Goal: Use online tool/utility: Utilize a website feature to perform a specific function

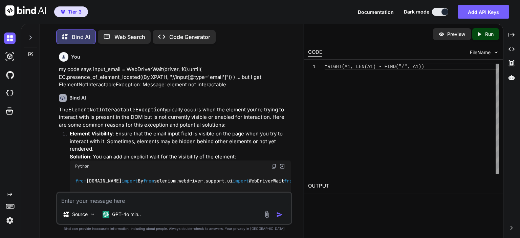
scroll to position [2349, 0]
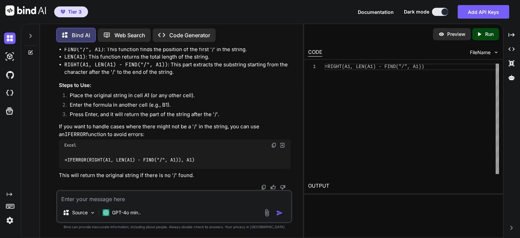
click at [10, 219] on img at bounding box center [10, 220] width 12 height 12
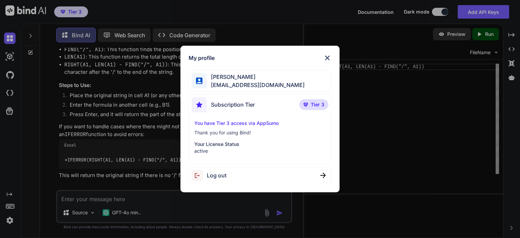
click at [252, 122] on p "You have Tier 3 access via AppSumo" at bounding box center [259, 123] width 131 height 7
click at [234, 122] on p "You have Tier 3 access via AppSumo" at bounding box center [259, 123] width 131 height 7
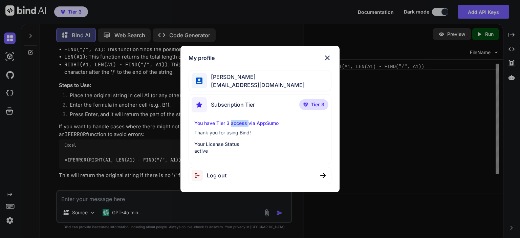
click at [234, 122] on p "You have Tier 3 access via AppSumo" at bounding box center [259, 123] width 131 height 7
click at [306, 105] on img at bounding box center [305, 104] width 5 height 4
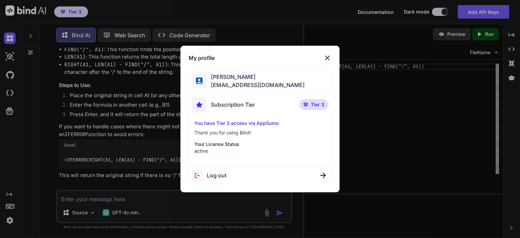
click at [307, 100] on p "Tier 3" at bounding box center [313, 104] width 29 height 11
click at [308, 102] on p "Tier 3" at bounding box center [313, 104] width 29 height 11
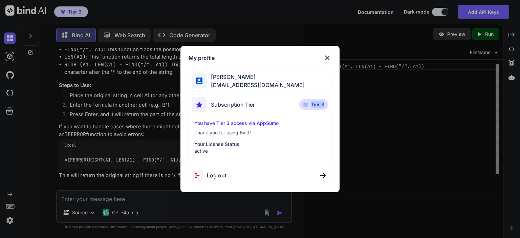
click at [308, 102] on p "Tier 3" at bounding box center [313, 104] width 29 height 11
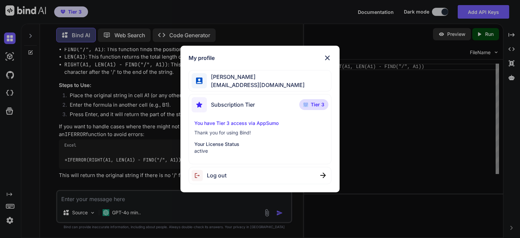
click at [308, 102] on p "Tier 3" at bounding box center [313, 104] width 29 height 11
click at [326, 57] on img at bounding box center [327, 58] width 8 height 8
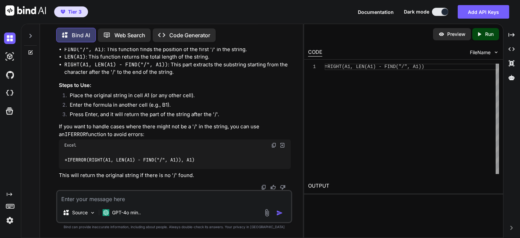
scroll to position [2430, 0]
click at [65, 10] on span "Tier 3" at bounding box center [71, 11] width 26 height 7
click at [78, 11] on span "Tier 3" at bounding box center [75, 11] width 14 height 7
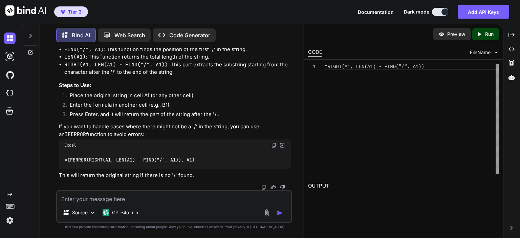
click at [78, 11] on span "Tier 3" at bounding box center [75, 11] width 14 height 7
click at [108, 11] on div "Tier 3 Documentation Dark mode Add API Keys Created with Pixso." at bounding box center [260, 12] width 520 height 24
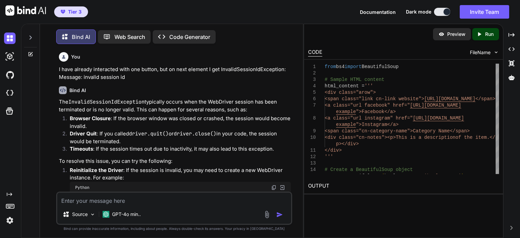
scroll to position [7148, 0]
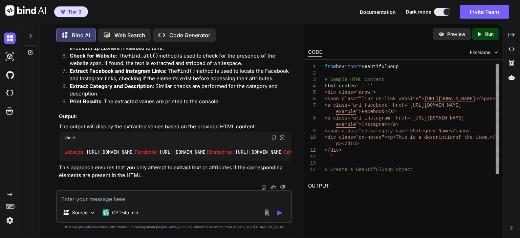
click at [124, 195] on textarea at bounding box center [174, 197] width 234 height 12
paste textarea "https://www.babylonbeautification.org/vendordirectory-2/ https://www.babylonbea…"
type textarea "give me a for loop to visit 17 urls where the 1st, 2nd and 17th are provided: h…"
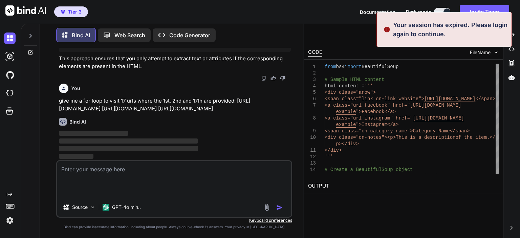
scroll to position [0, 0]
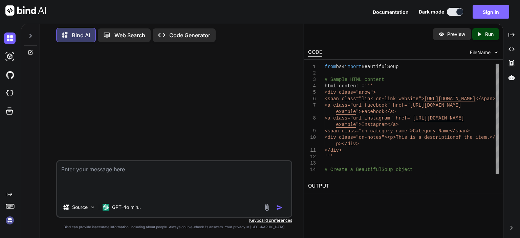
type textarea "give me a for loop to visit 17 urls where the 1st, 2nd and 17th are provided: h…"
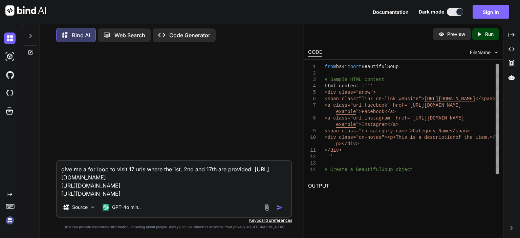
click at [488, 12] on button "Sign in" at bounding box center [490, 12] width 37 height 14
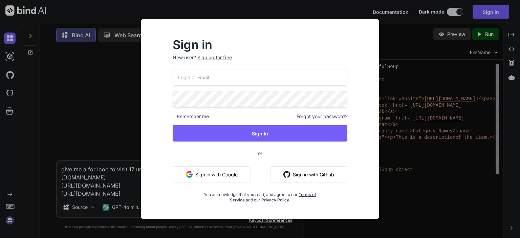
click at [221, 177] on button "Sign in with Google" at bounding box center [212, 174] width 78 height 16
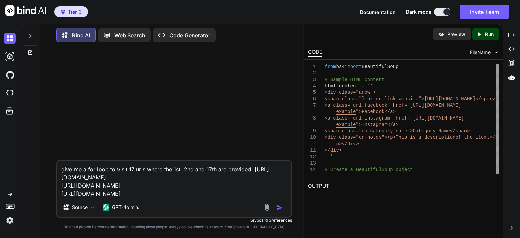
click at [234, 194] on textarea "give me a for loop to visit 17 urls where the 1st, 2nd and 17th are provided: h…" at bounding box center [174, 179] width 234 height 37
click at [279, 207] on img "button" at bounding box center [279, 207] width 7 height 7
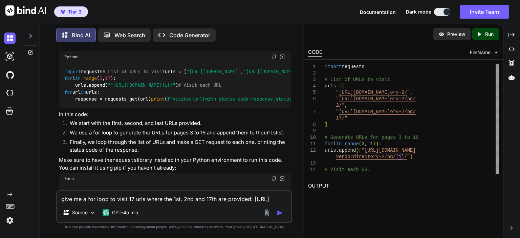
scroll to position [68, 0]
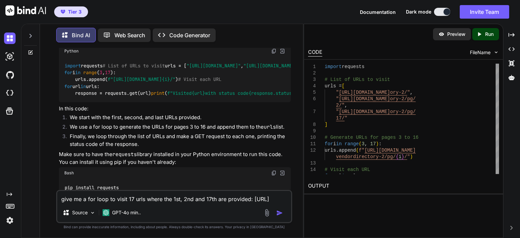
click at [272, 54] on img at bounding box center [273, 50] width 5 height 5
click at [120, 200] on textarea "give me a for loop to visit 17 urls where the 1st, 2nd and 17th are provided: h…" at bounding box center [174, 197] width 234 height 12
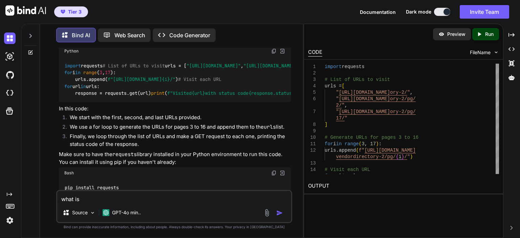
paste textarea "with status code 200"
type textarea "what is status code 200 from get url"
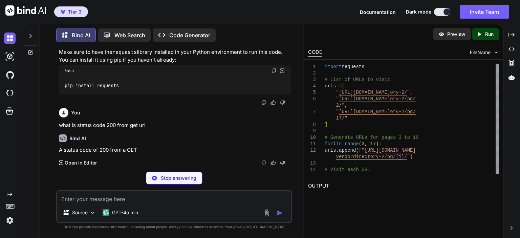
scroll to position [259, 0]
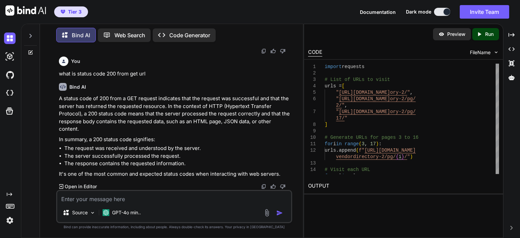
click at [127, 200] on textarea at bounding box center [174, 197] width 234 height 12
paste textarea "driver.get(url)"
type textarea "what is the difference between driver.get(url) and requests.get(url)"
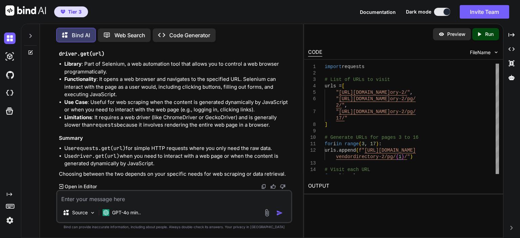
scroll to position [610, 0]
drag, startPoint x: 148, startPoint y: 147, endPoint x: 253, endPoint y: 149, distance: 104.9
click at [253, 149] on li "Use requests.get(url) for simple HTTP requests where you only need the raw data." at bounding box center [177, 148] width 226 height 8
drag, startPoint x: 89, startPoint y: 165, endPoint x: 136, endPoint y: 166, distance: 47.0
click at [136, 166] on li "Use driver.get(url) when you need to interact with a web page or when the conte…" at bounding box center [177, 159] width 226 height 15
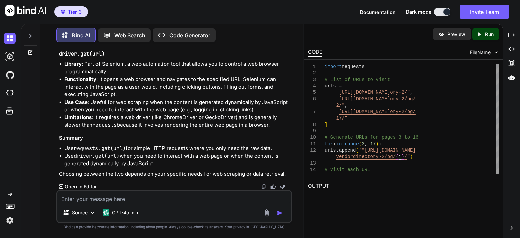
click at [104, 197] on textarea at bounding box center [174, 197] width 234 height 12
type textarea "can driver.get return a status?"
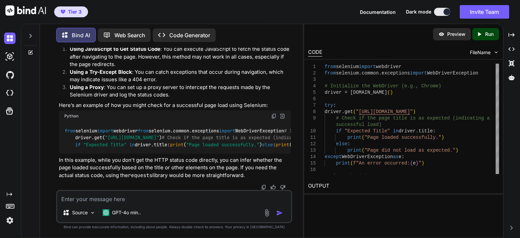
scroll to position [941, 0]
click at [12, 205] on rect at bounding box center [12, 205] width 1 height 1
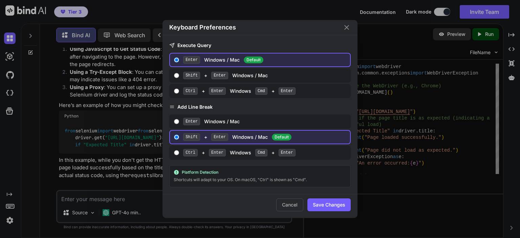
click at [10, 195] on div "Keyboard Preferences Execute Query Enter Windows / Mac Default Shift + Enter Wi…" at bounding box center [260, 119] width 520 height 238
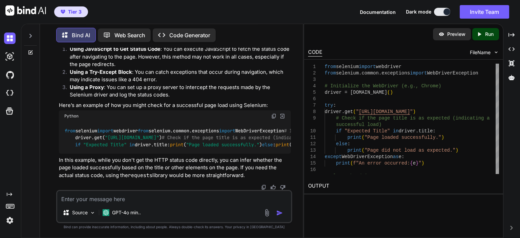
click at [10, 195] on icon "Created with Pixso." at bounding box center [9, 193] width 5 height 5
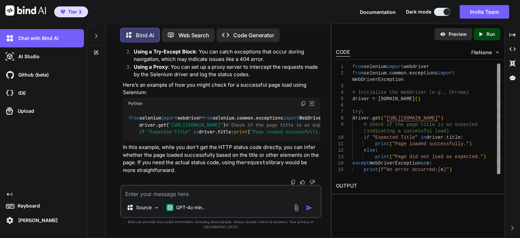
click at [10, 195] on icon "Created with Pixso." at bounding box center [9, 193] width 5 height 5
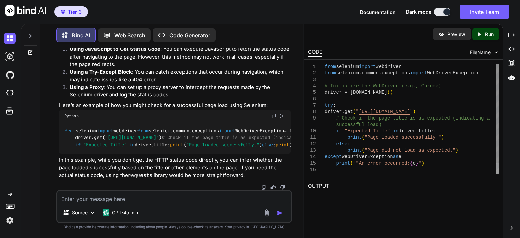
scroll to position [941, 0]
click at [10, 195] on icon "Created with Pixso." at bounding box center [9, 193] width 5 height 5
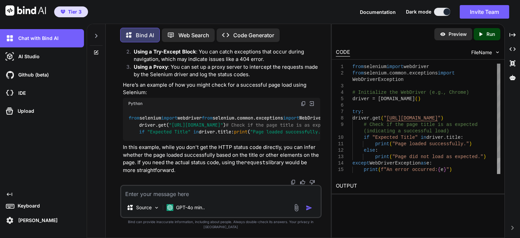
scroll to position [1015, 0]
click at [10, 195] on icon "Created with Pixso." at bounding box center [9, 193] width 5 height 5
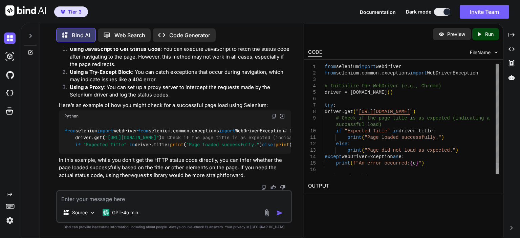
scroll to position [941, 0]
click at [10, 195] on icon "Created with Pixso." at bounding box center [9, 193] width 5 height 5
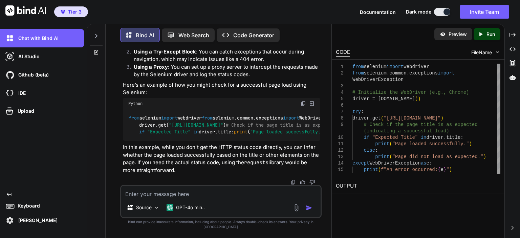
click at [11, 193] on icon "Created with Pixso." at bounding box center [9, 193] width 5 height 5
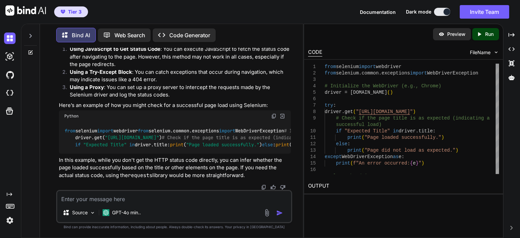
click at [29, 50] on icon at bounding box center [30, 52] width 5 height 5
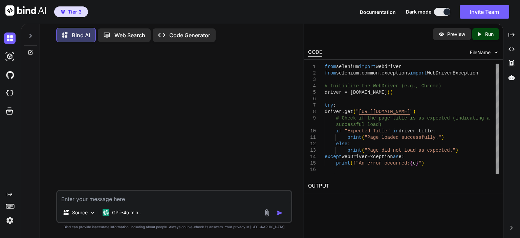
click at [31, 51] on icon at bounding box center [30, 52] width 5 height 5
click at [30, 51] on icon at bounding box center [30, 51] width 3 height 3
click at [8, 40] on img at bounding box center [10, 38] width 12 height 12
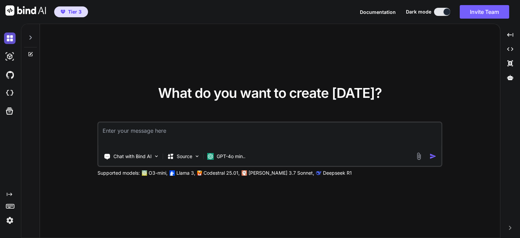
click at [8, 38] on img at bounding box center [10, 38] width 12 height 12
click at [9, 194] on icon "Created with Pixso." at bounding box center [9, 193] width 5 height 5
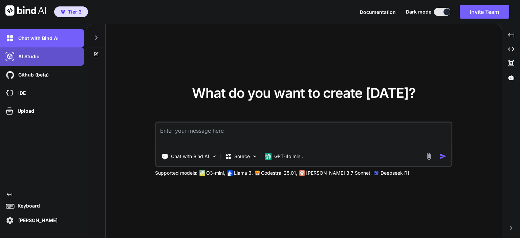
click at [26, 59] on p "AI Studio" at bounding box center [28, 56] width 24 height 7
type textarea "x"
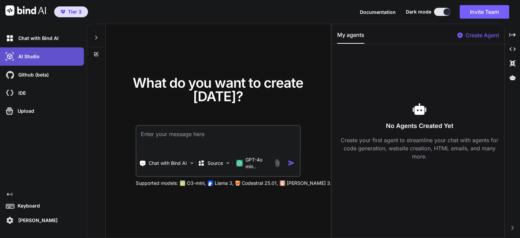
click at [26, 59] on p "AI Studio" at bounding box center [28, 56] width 24 height 7
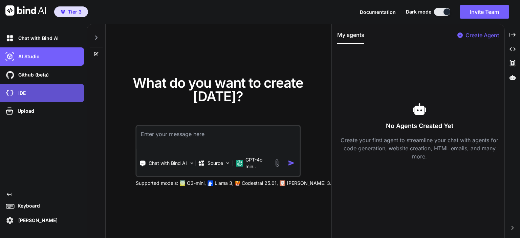
click at [27, 93] on div "IDE" at bounding box center [44, 93] width 80 height 12
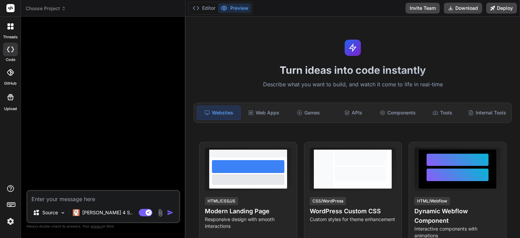
type textarea "x"
click at [12, 28] on icon at bounding box center [12, 28] width 3 height 3
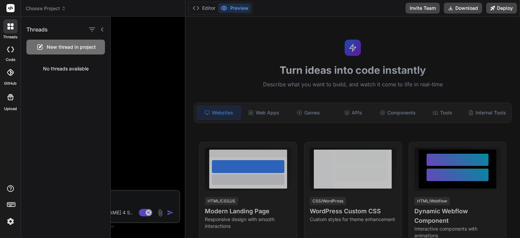
click at [9, 8] on rect at bounding box center [10, 8] width 8 height 8
click at [10, 25] on icon at bounding box center [8, 24] width 3 height 3
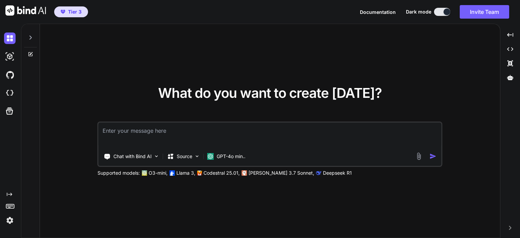
type textarea "x"
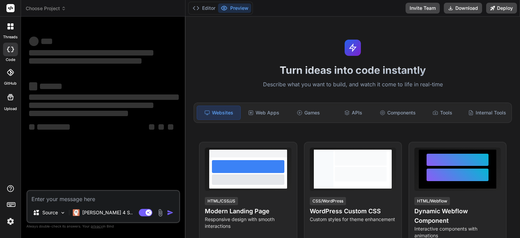
type textarea "x"
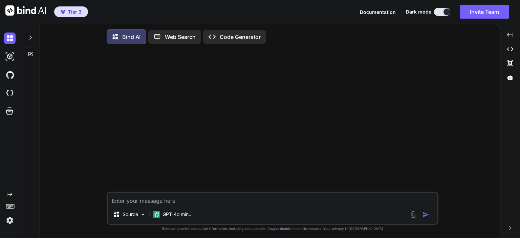
click at [221, 34] on p "Code Generator" at bounding box center [240, 37] width 41 height 8
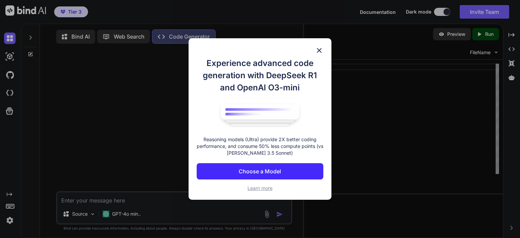
click at [261, 171] on p "Choose a Model" at bounding box center [259, 171] width 42 height 8
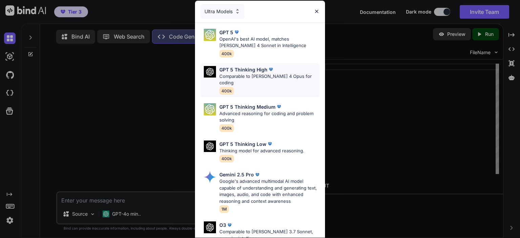
click at [263, 74] on p "Comparable to [PERSON_NAME] 4 Opus for coding" at bounding box center [269, 79] width 100 height 13
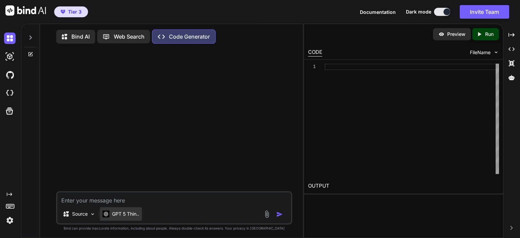
click at [118, 216] on p "GPT 5 Thin.." at bounding box center [125, 213] width 27 height 7
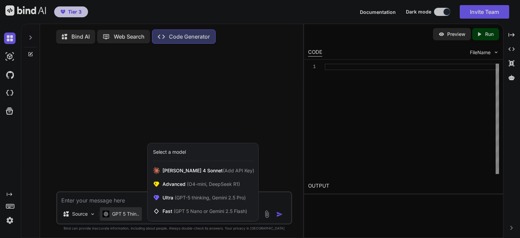
click at [118, 216] on div at bounding box center [260, 119] width 520 height 238
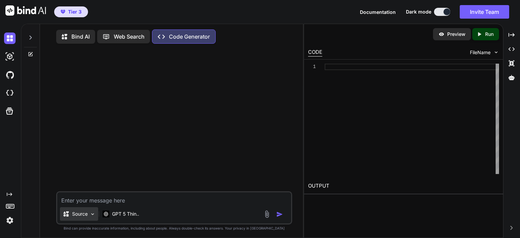
click at [93, 214] on img at bounding box center [93, 214] width 6 height 6
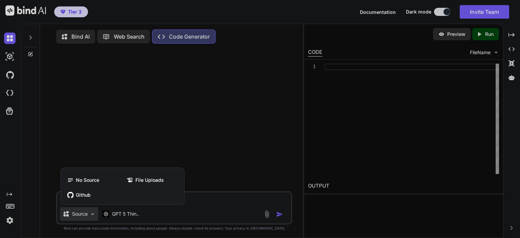
click at [93, 214] on div at bounding box center [260, 119] width 520 height 238
type textarea "x"
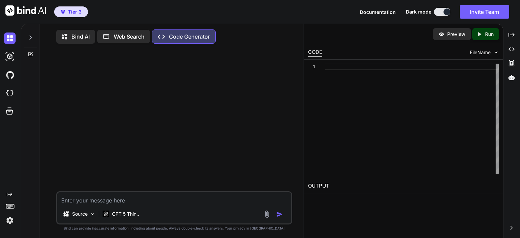
click at [161, 150] on div at bounding box center [175, 120] width 234 height 142
click at [162, 97] on div at bounding box center [175, 120] width 234 height 142
click at [126, 96] on div at bounding box center [175, 120] width 234 height 142
click at [201, 68] on div at bounding box center [175, 120] width 234 height 142
